Goal: Navigation & Orientation: Find specific page/section

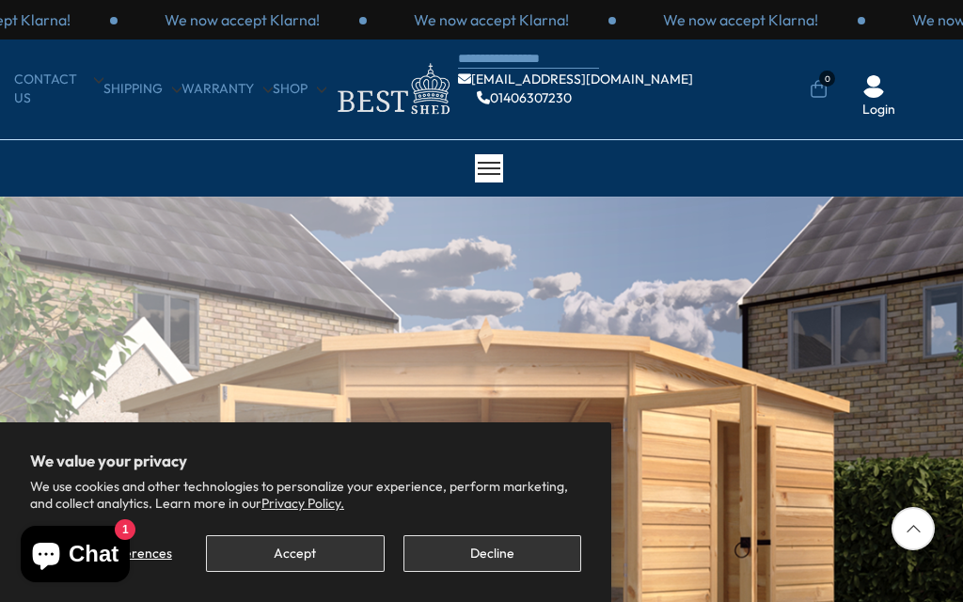
click at [499, 558] on button "Decline" at bounding box center [492, 553] width 178 height 37
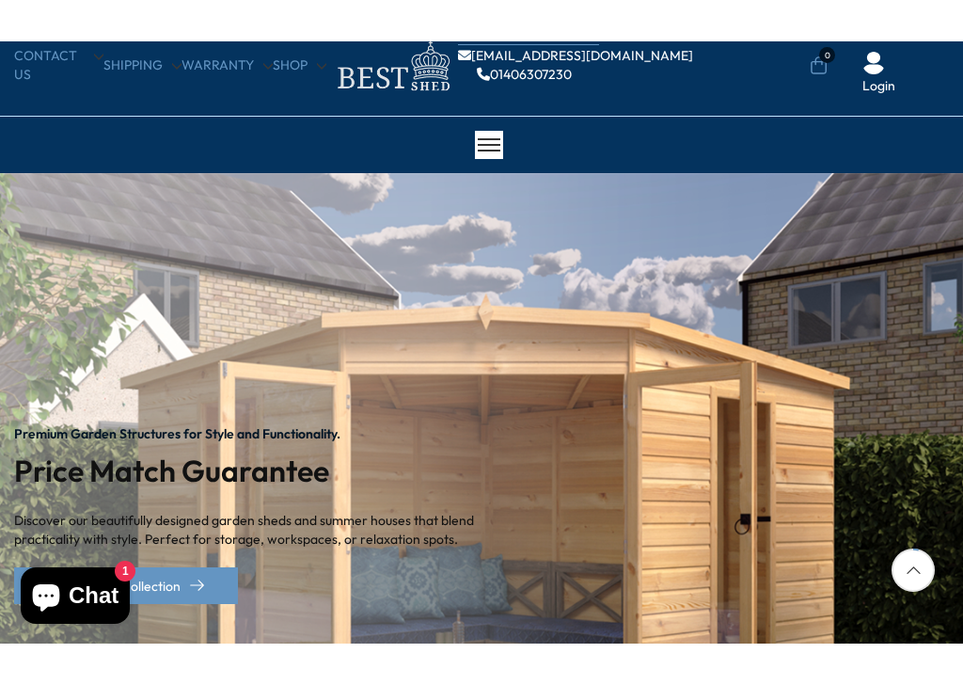
scroll to position [234, 0]
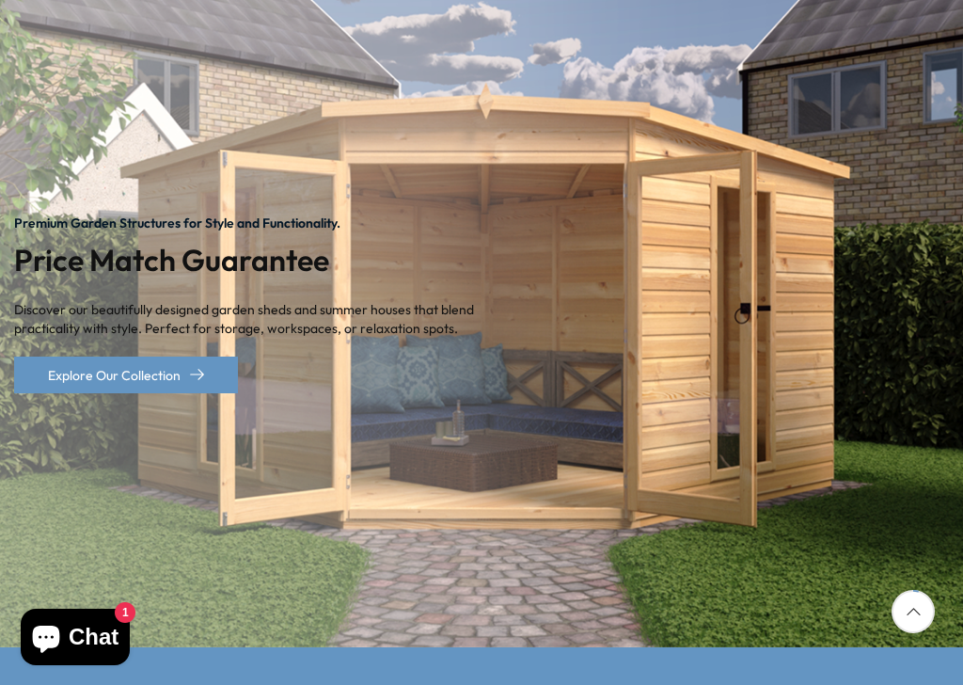
scroll to position [1037, 0]
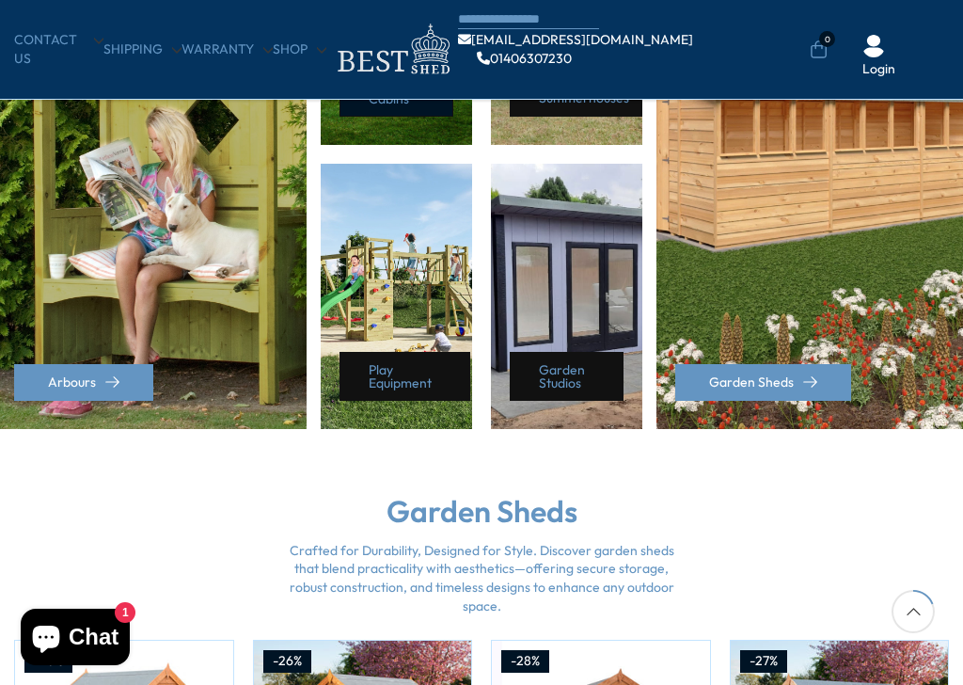
click at [411, 117] on link "Log Cabins" at bounding box center [396, 92] width 114 height 49
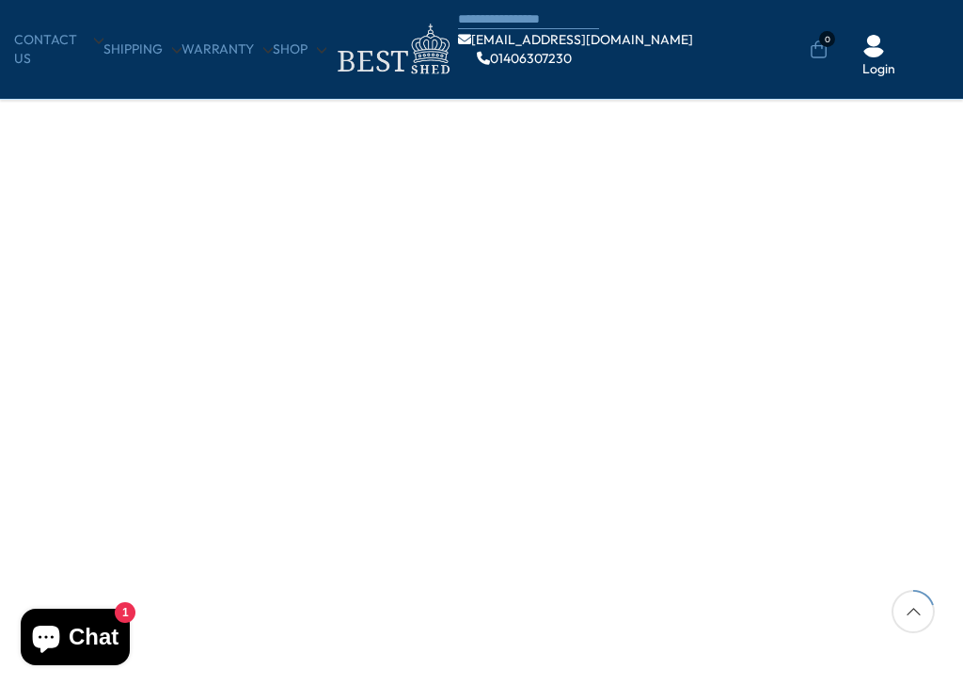
scroll to position [681, 0]
